Goal: Find specific page/section: Locate a particular part of the current website

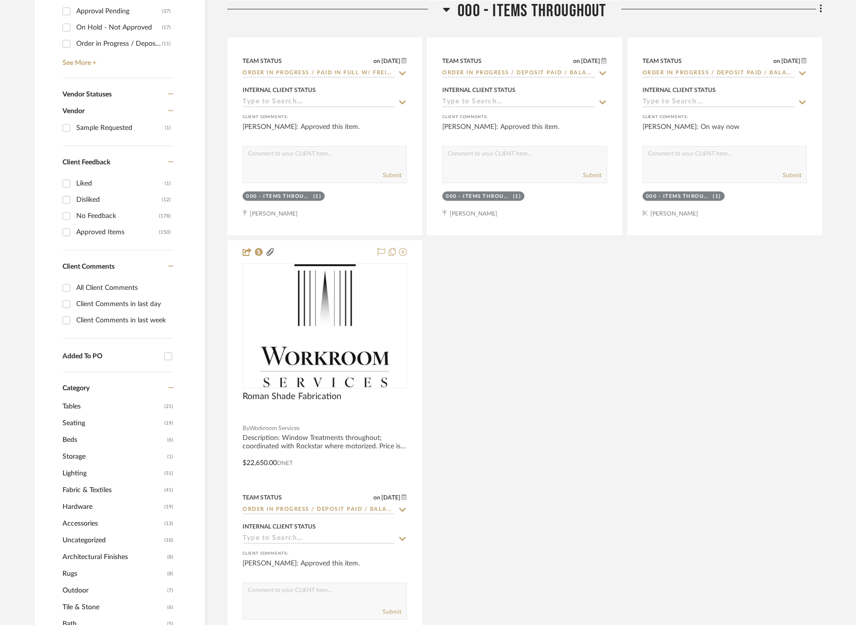
scroll to position [640, 0]
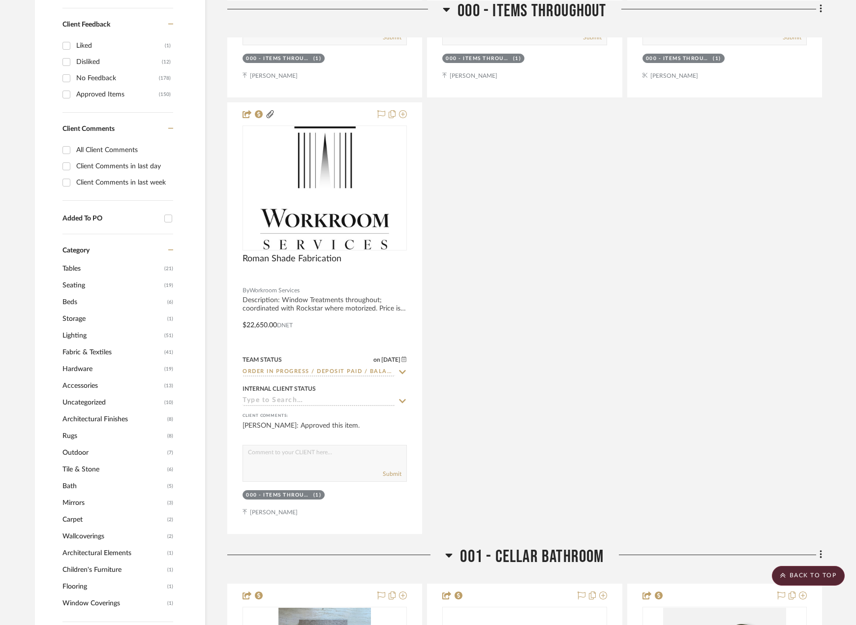
click at [71, 436] on span "Rugs" at bounding box center [114, 436] width 102 height 17
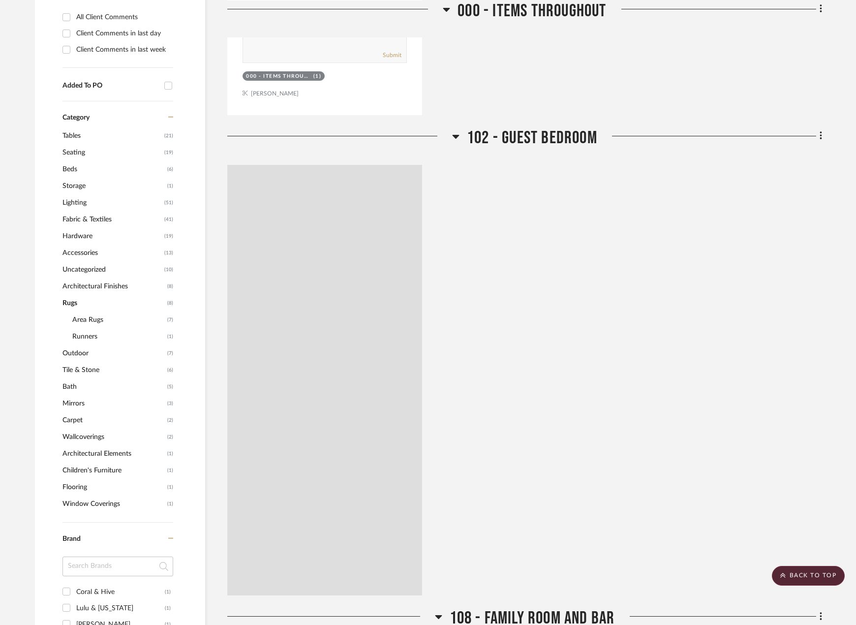
scroll to position [523, 0]
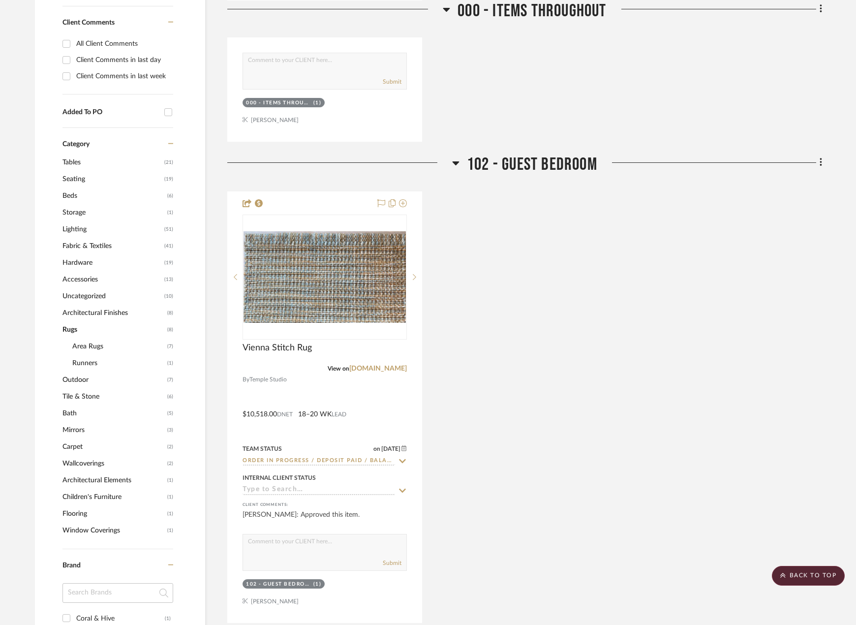
scroll to position [622, 0]
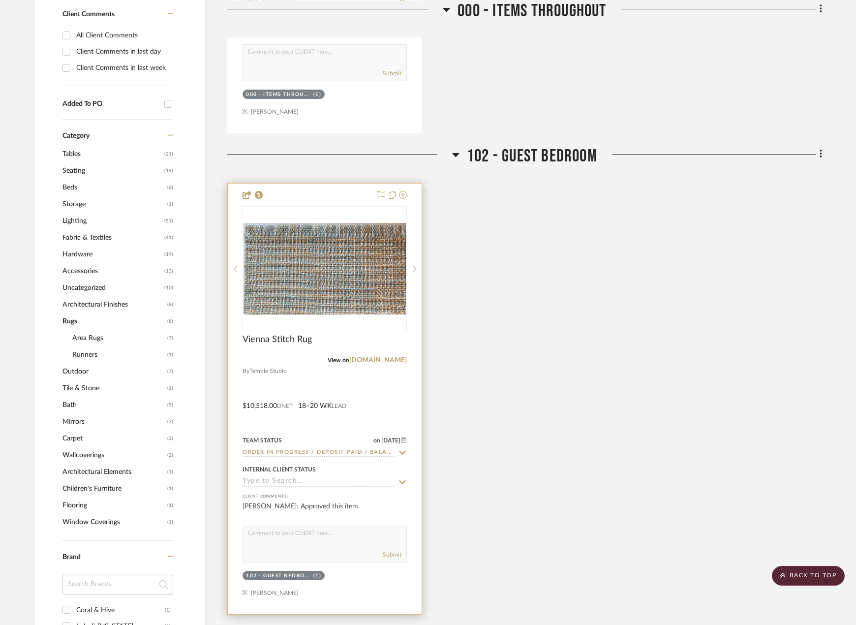
click at [387, 381] on div at bounding box center [325, 399] width 194 height 431
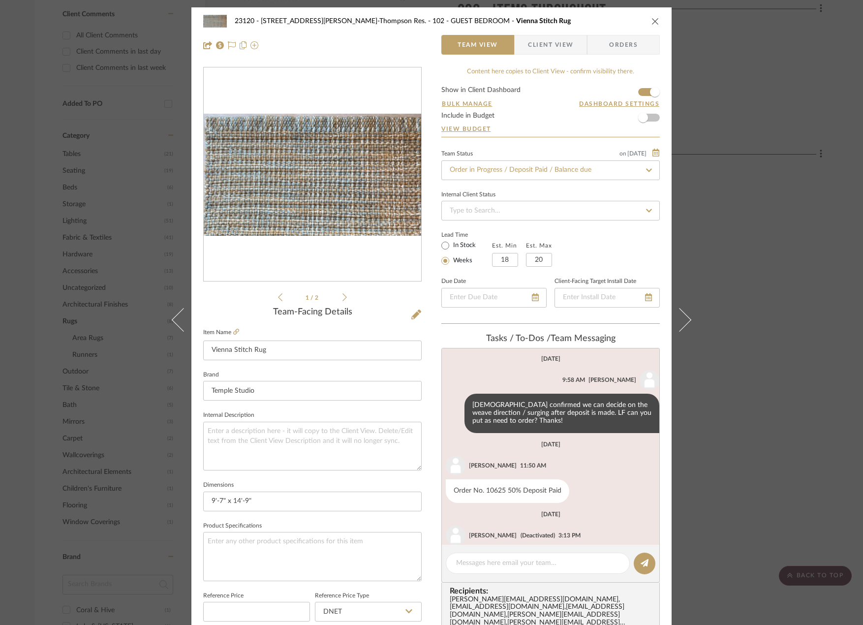
scroll to position [574, 0]
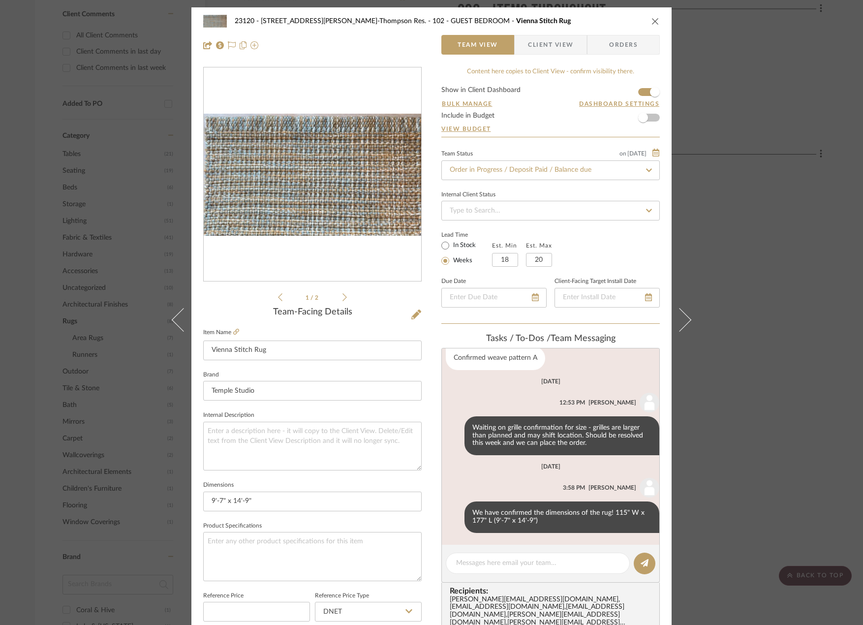
click at [776, 396] on div "23120 - 239 Dean St, Unwin-Thompson Res. 102 - GUEST BEDROOM Vienna Stitch Rug …" at bounding box center [431, 312] width 863 height 625
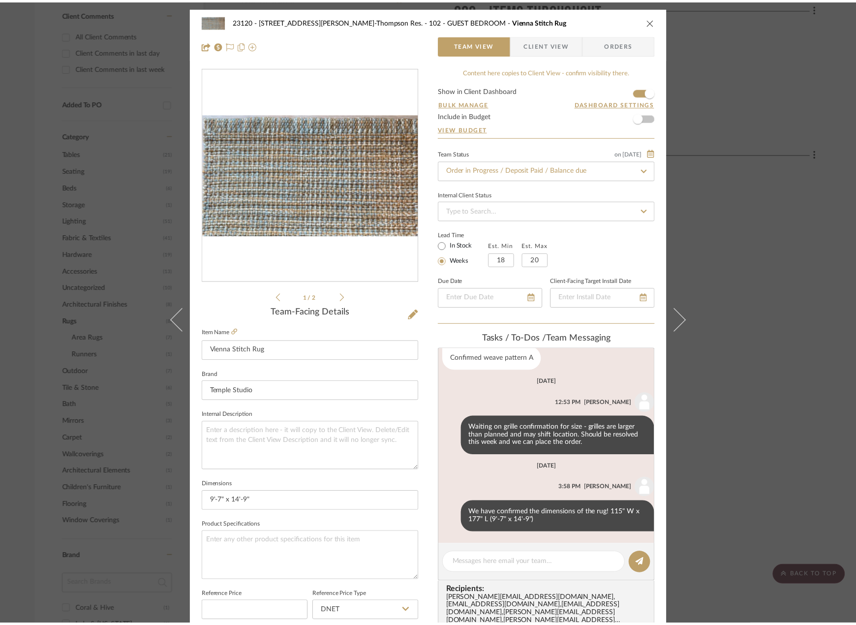
scroll to position [622, 0]
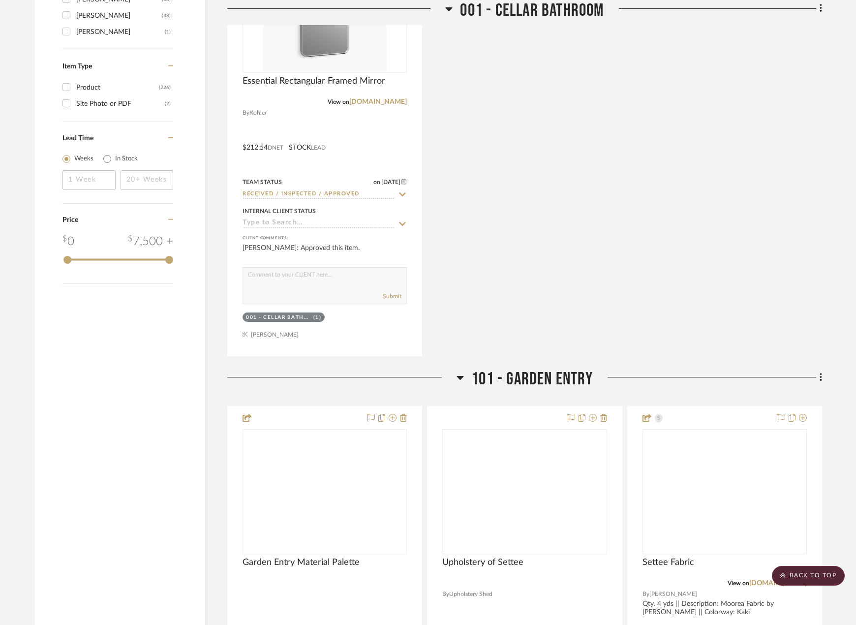
scroll to position [1920, 0]
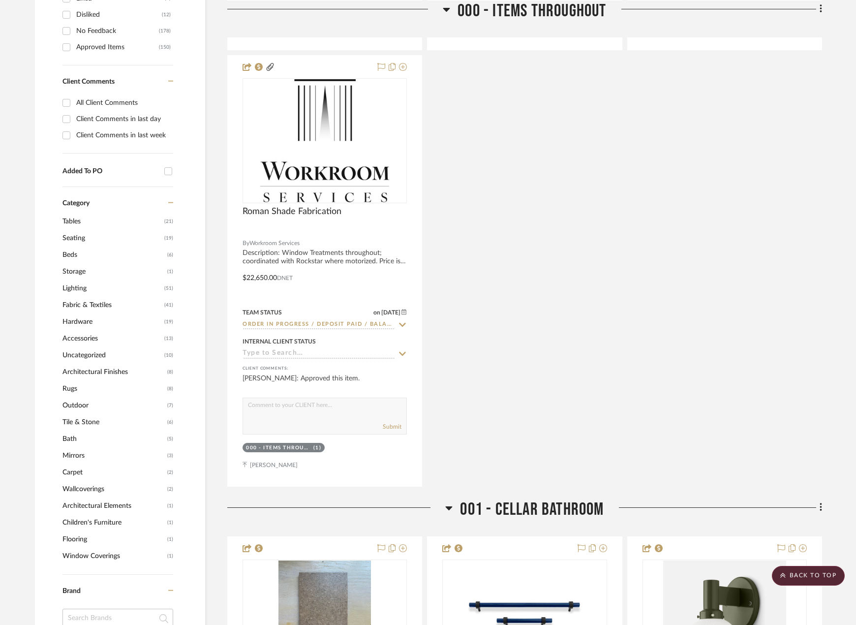
scroll to position [738, 0]
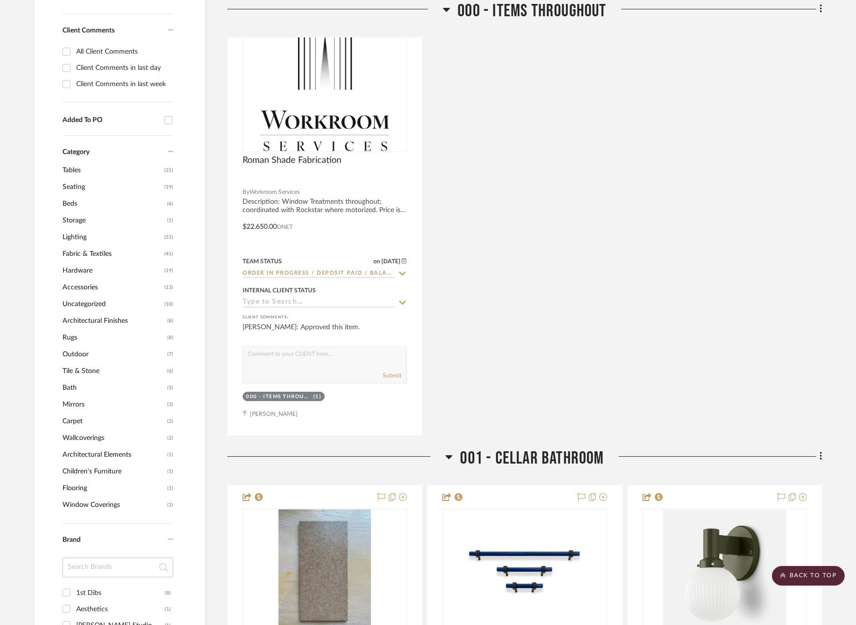
click at [93, 253] on span "Fabric & Textiles" at bounding box center [112, 254] width 99 height 17
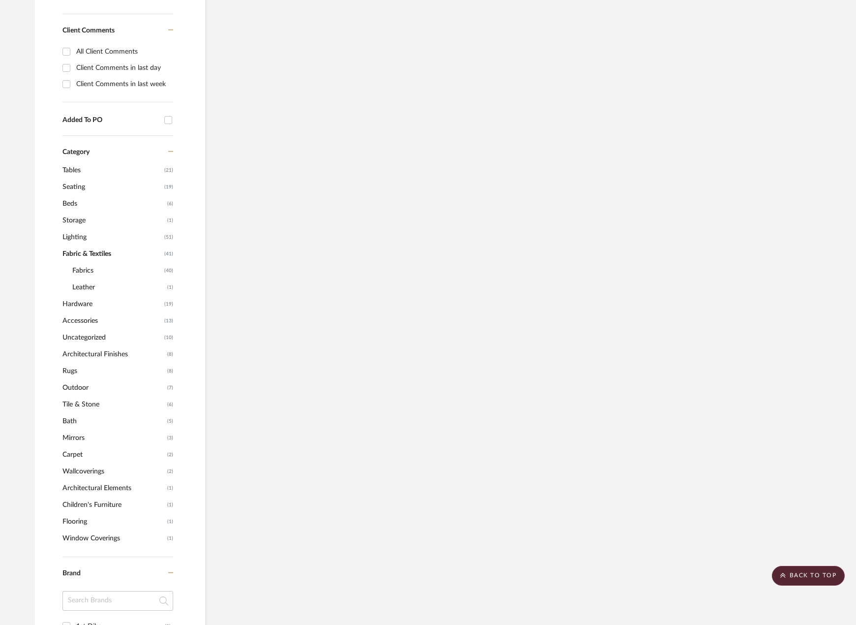
scroll to position [654, 0]
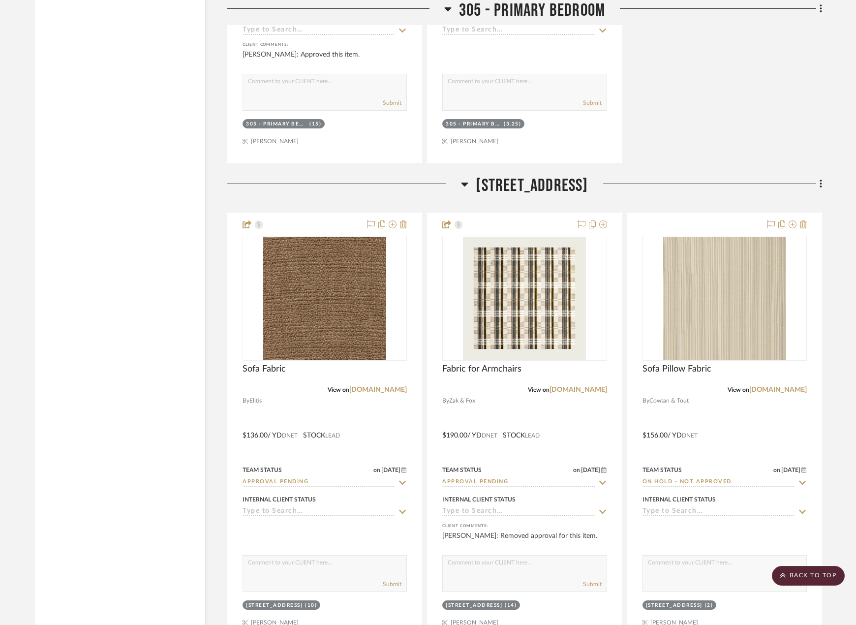
scroll to position [7250, 0]
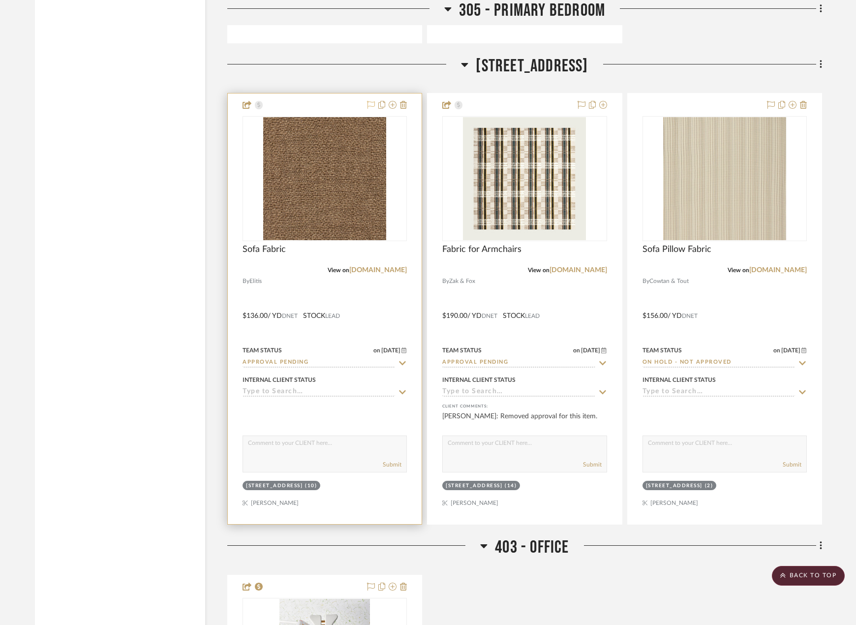
click at [368, 103] on icon at bounding box center [371, 105] width 8 height 8
click at [378, 303] on div at bounding box center [325, 309] width 194 height 431
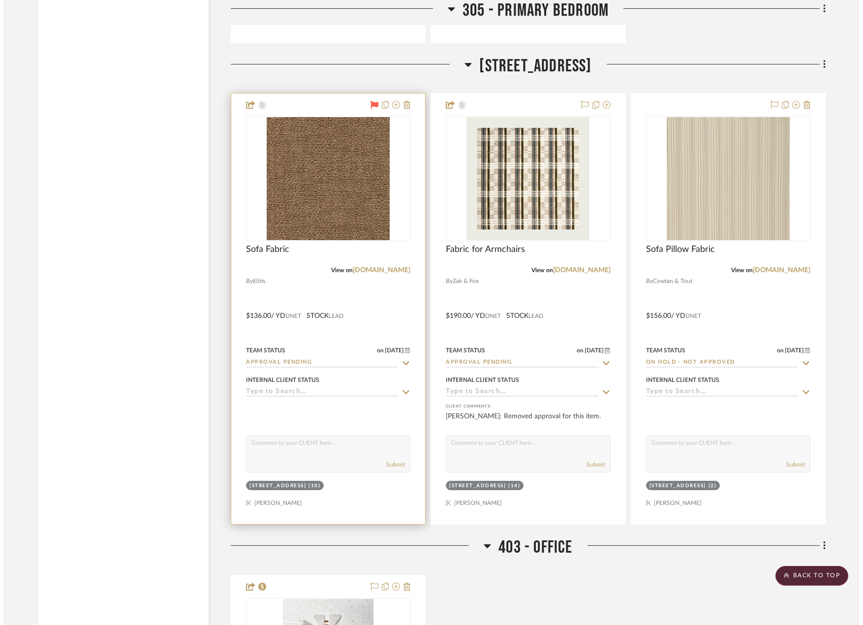
scroll to position [0, 0]
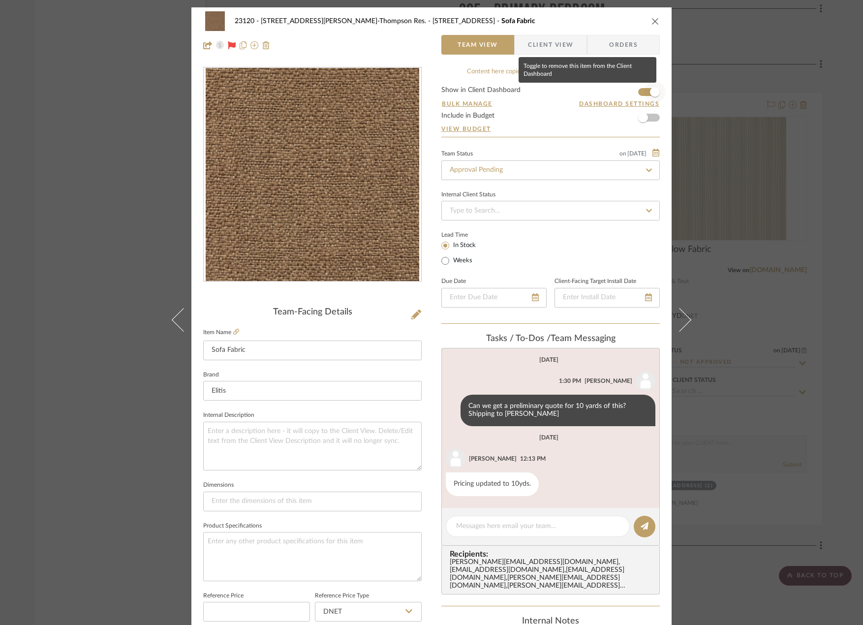
click at [654, 89] on span "button" at bounding box center [655, 92] width 10 height 10
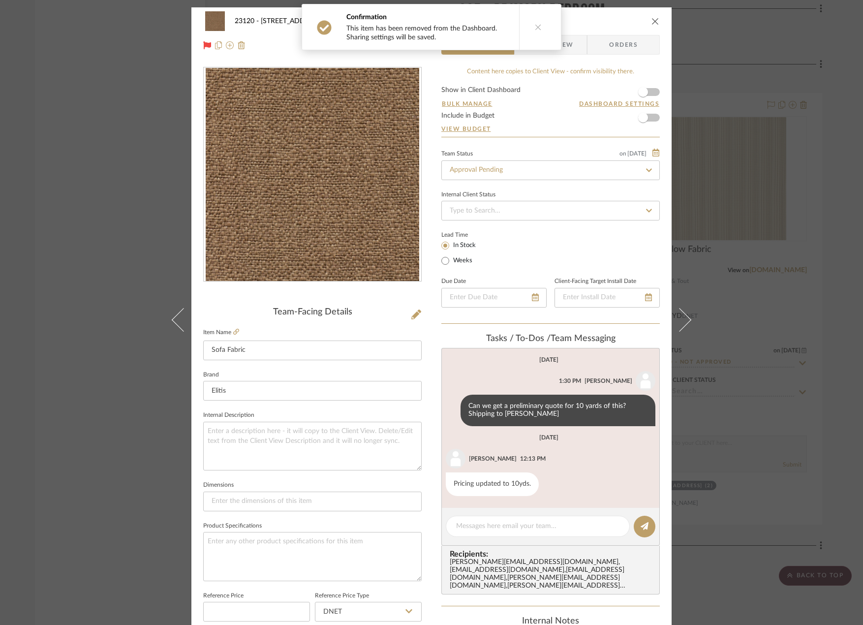
click at [141, 197] on div "23120 - 239 Dean St, Unwin-Thompson Res. 307 - TERRACE Sofa Fabric Team View Cl…" at bounding box center [431, 312] width 863 height 625
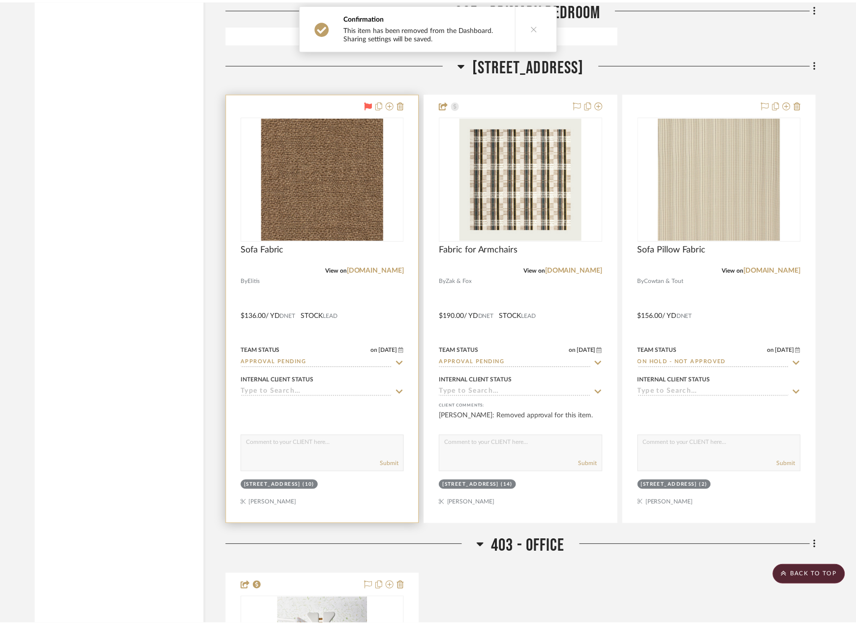
scroll to position [7250, 0]
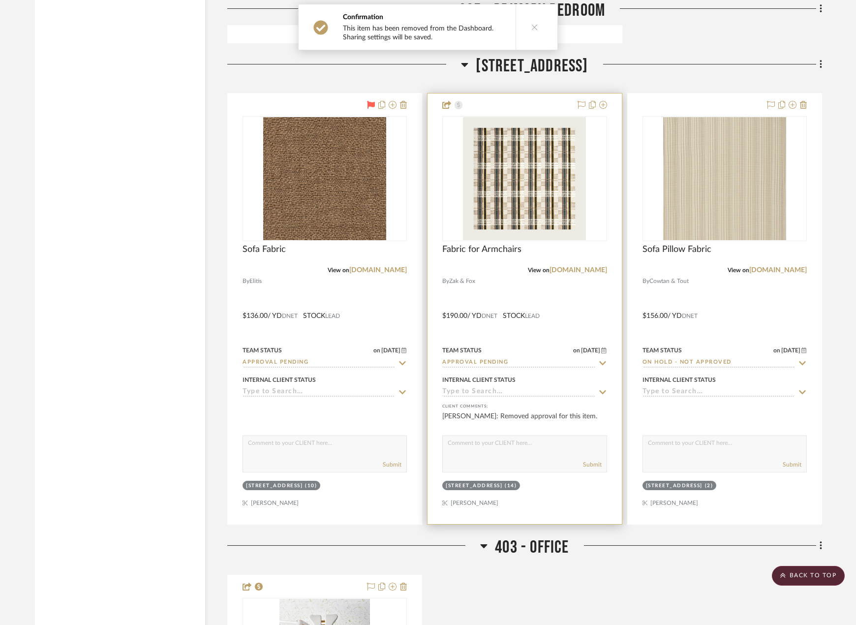
click at [581, 299] on div at bounding box center [525, 309] width 194 height 431
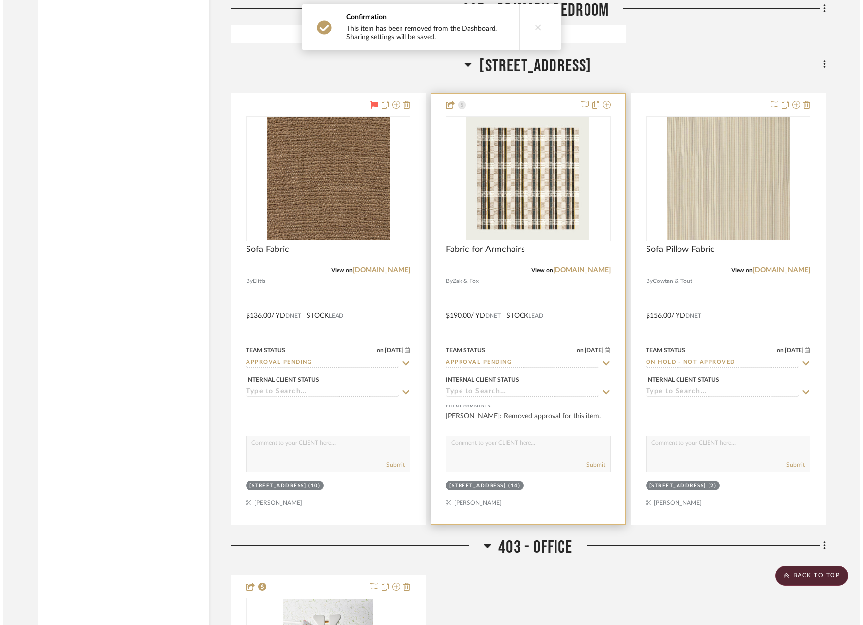
scroll to position [0, 0]
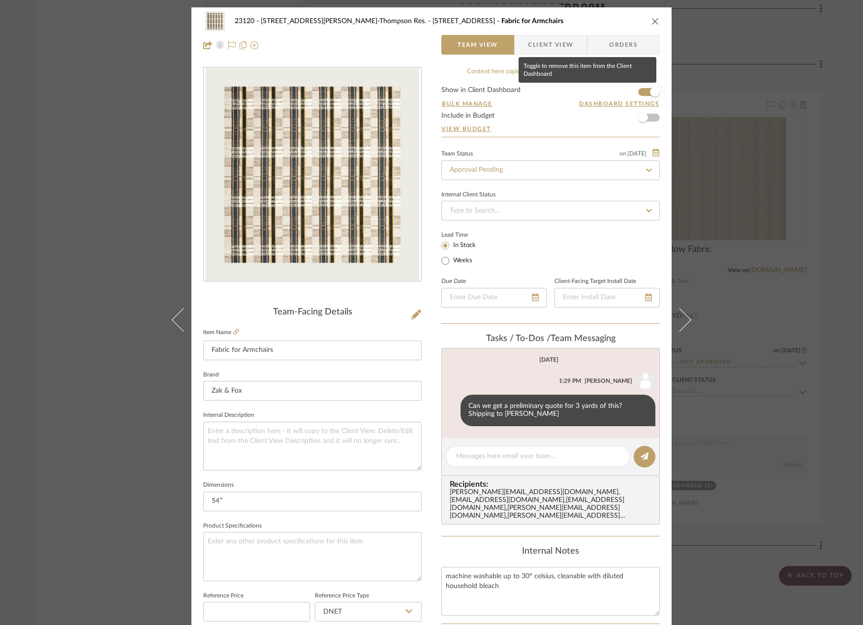
click at [650, 95] on span "button" at bounding box center [655, 92] width 10 height 10
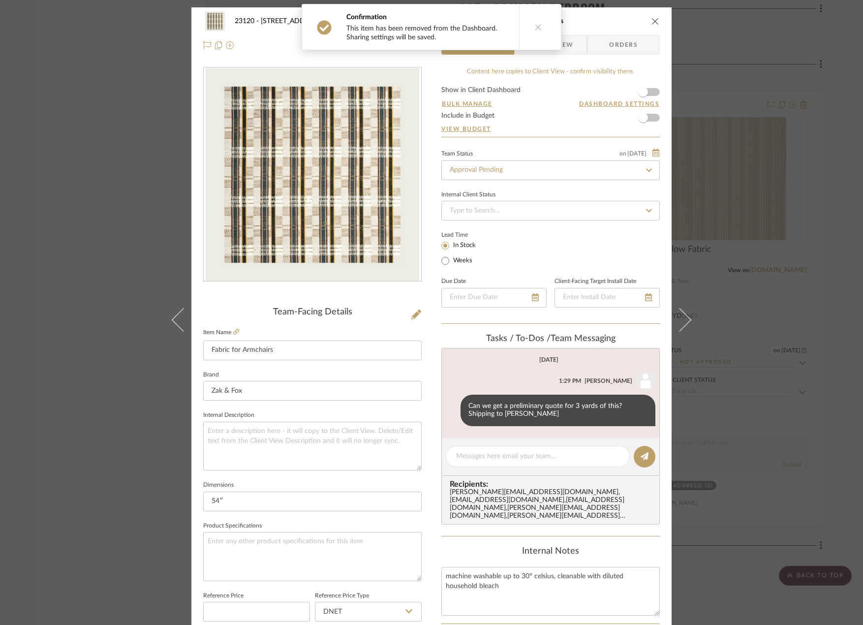
click at [117, 157] on div "23120 - 239 Dean St, Unwin-Thompson Res. 307 - TERRACE Fabric for Armchairs Tea…" at bounding box center [431, 312] width 863 height 625
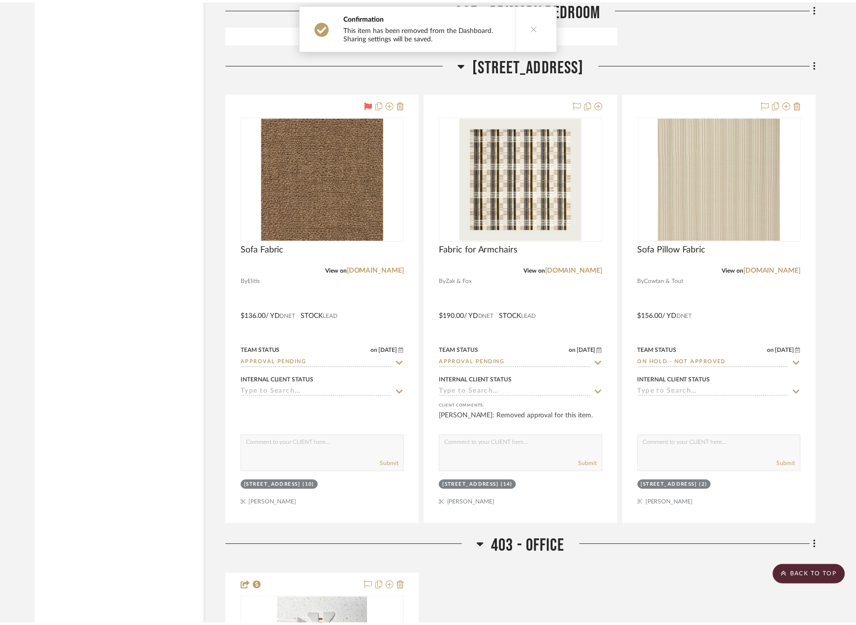
scroll to position [7250, 0]
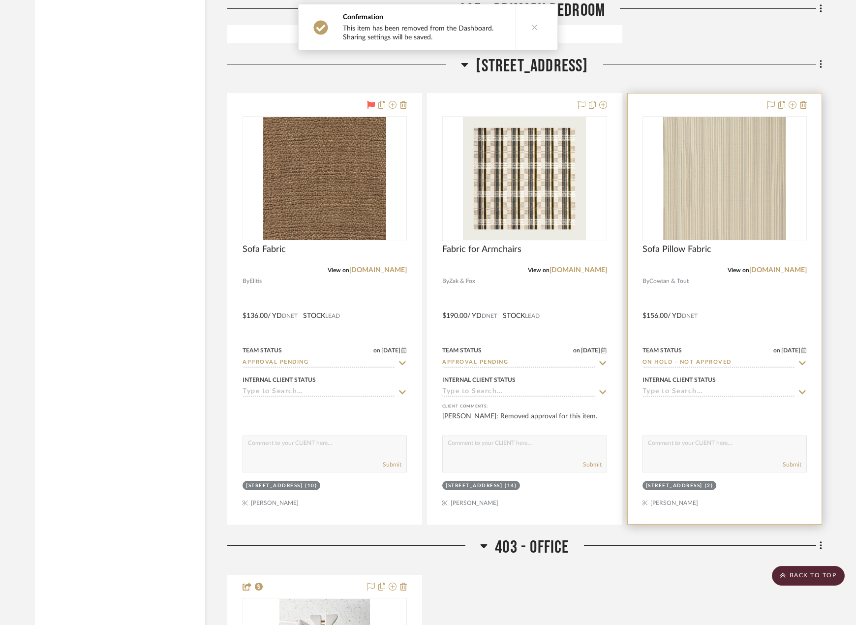
click at [771, 325] on div at bounding box center [725, 309] width 194 height 431
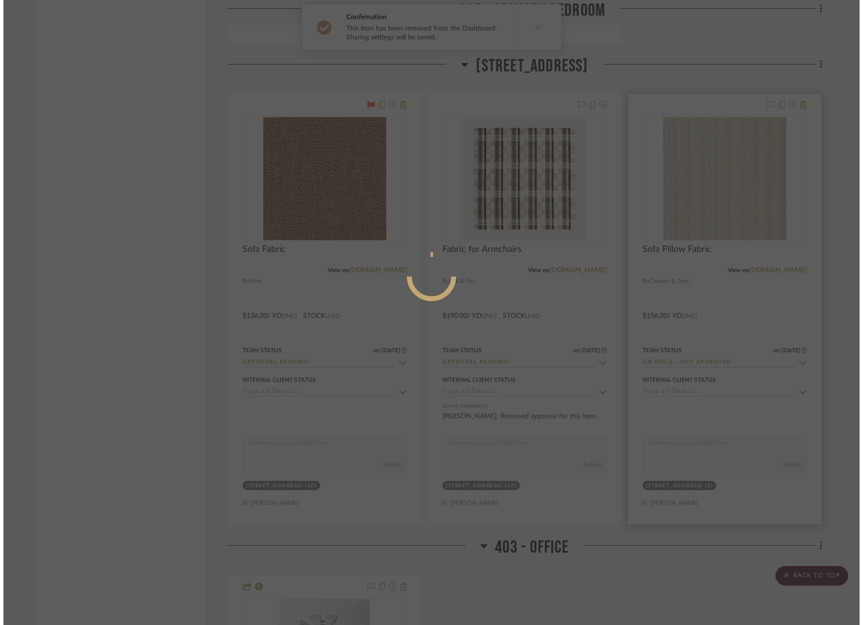
scroll to position [0, 0]
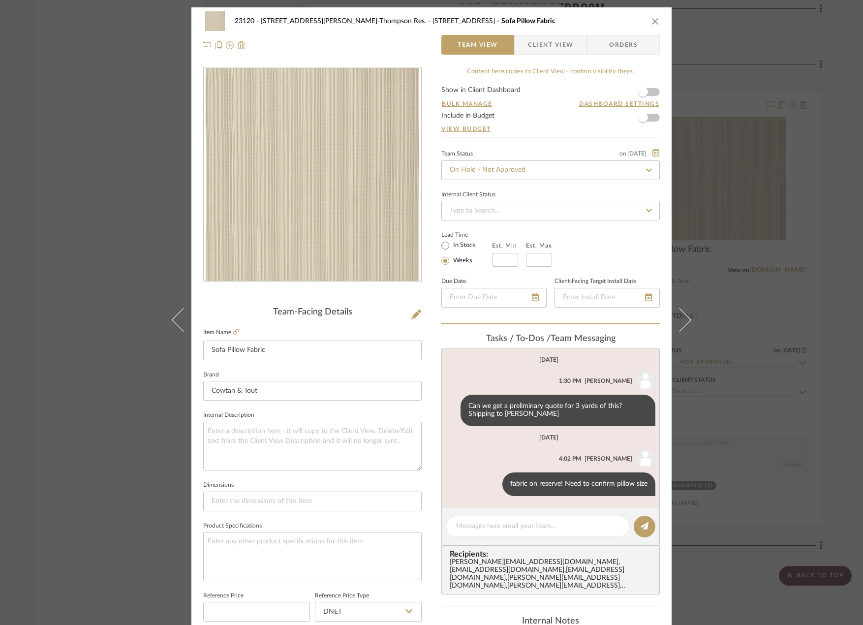
click at [72, 196] on div "23120 - 239 Dean St, Unwin-Thompson Res. 307 - TERRACE Sofa Pillow Fabric Team …" at bounding box center [431, 312] width 863 height 625
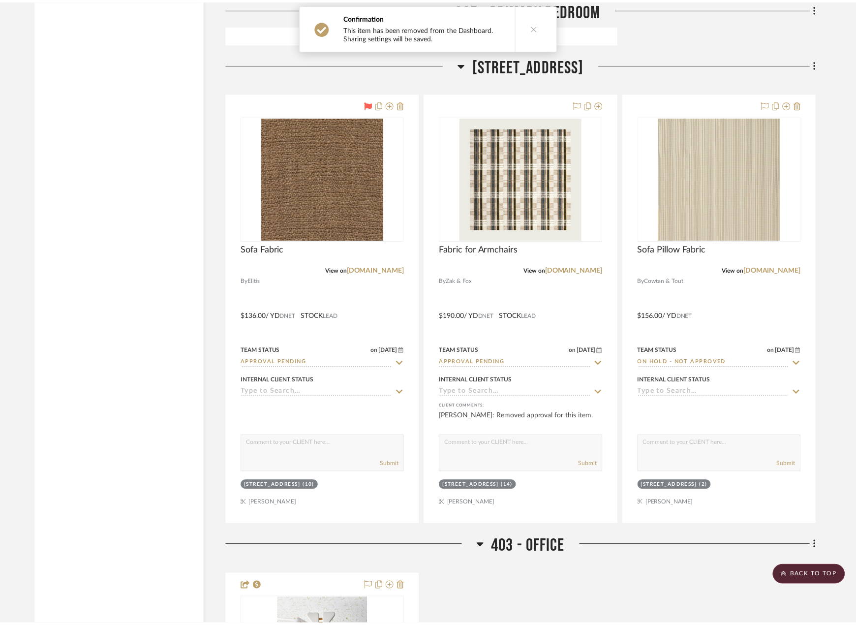
scroll to position [7250, 0]
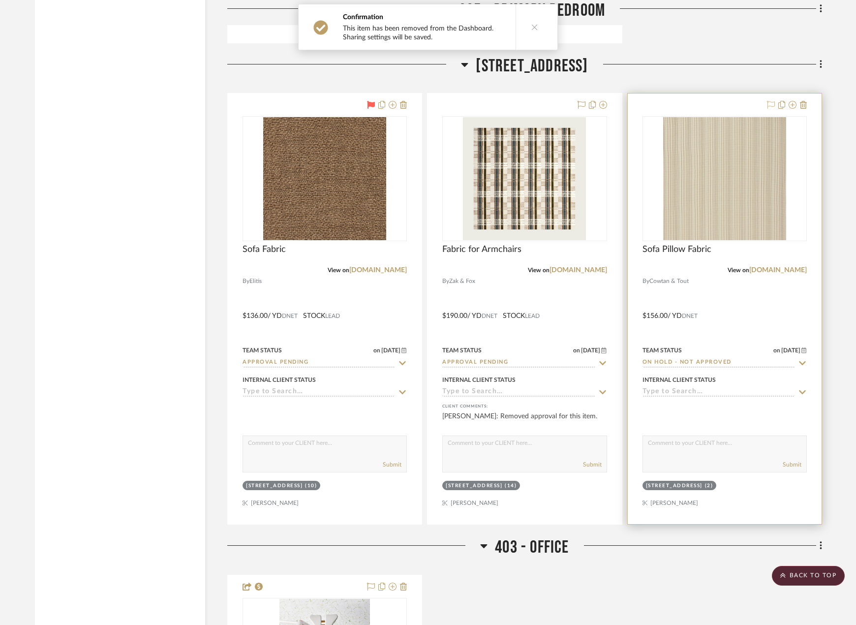
click at [771, 103] on icon at bounding box center [771, 105] width 8 height 8
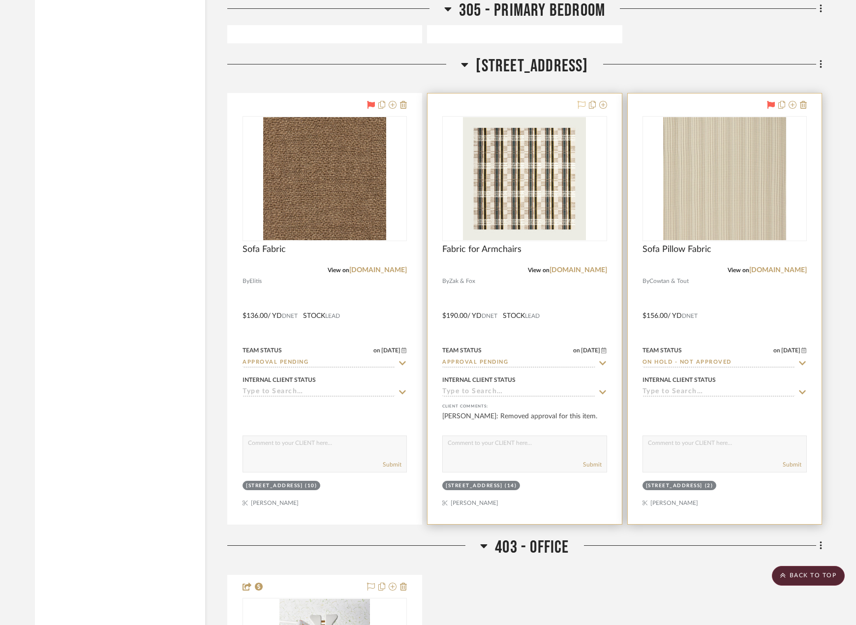
click at [582, 103] on icon at bounding box center [582, 105] width 8 height 8
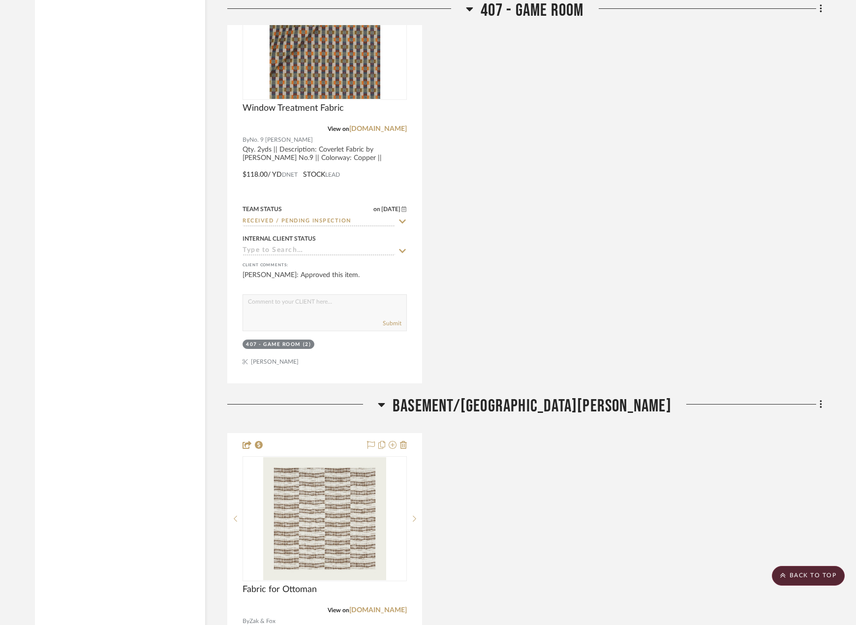
scroll to position [9622, 0]
